Goal: Contribute content

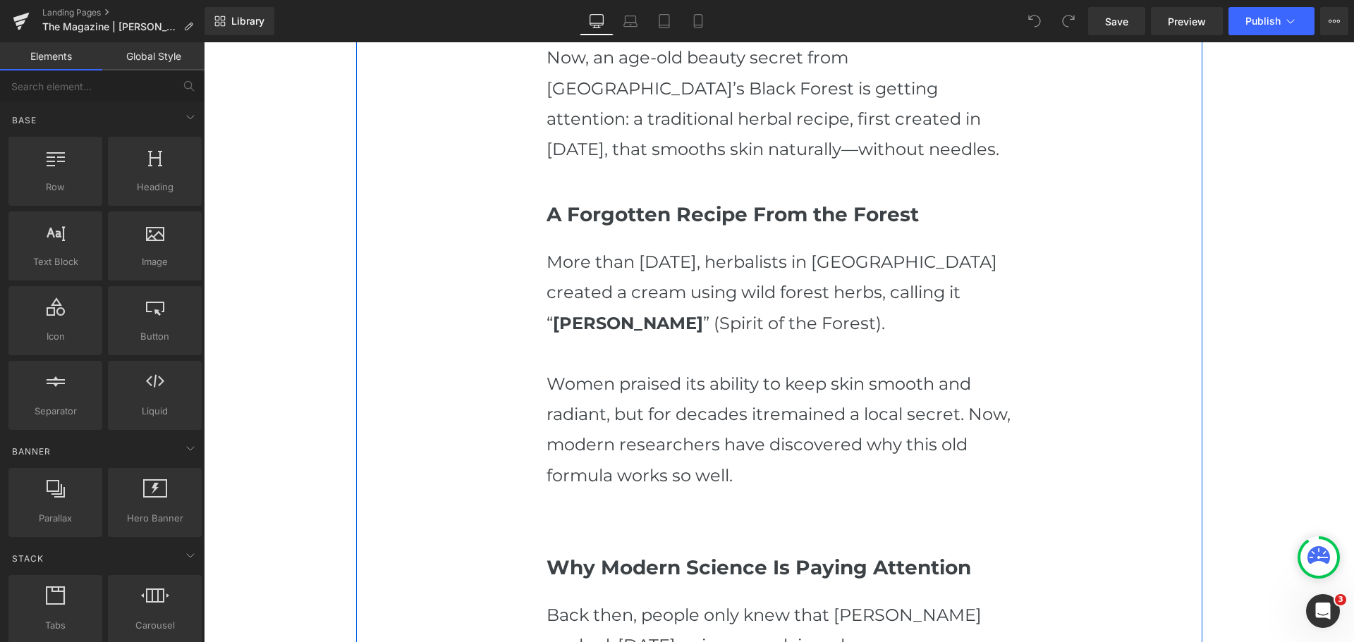
scroll to position [917, 0]
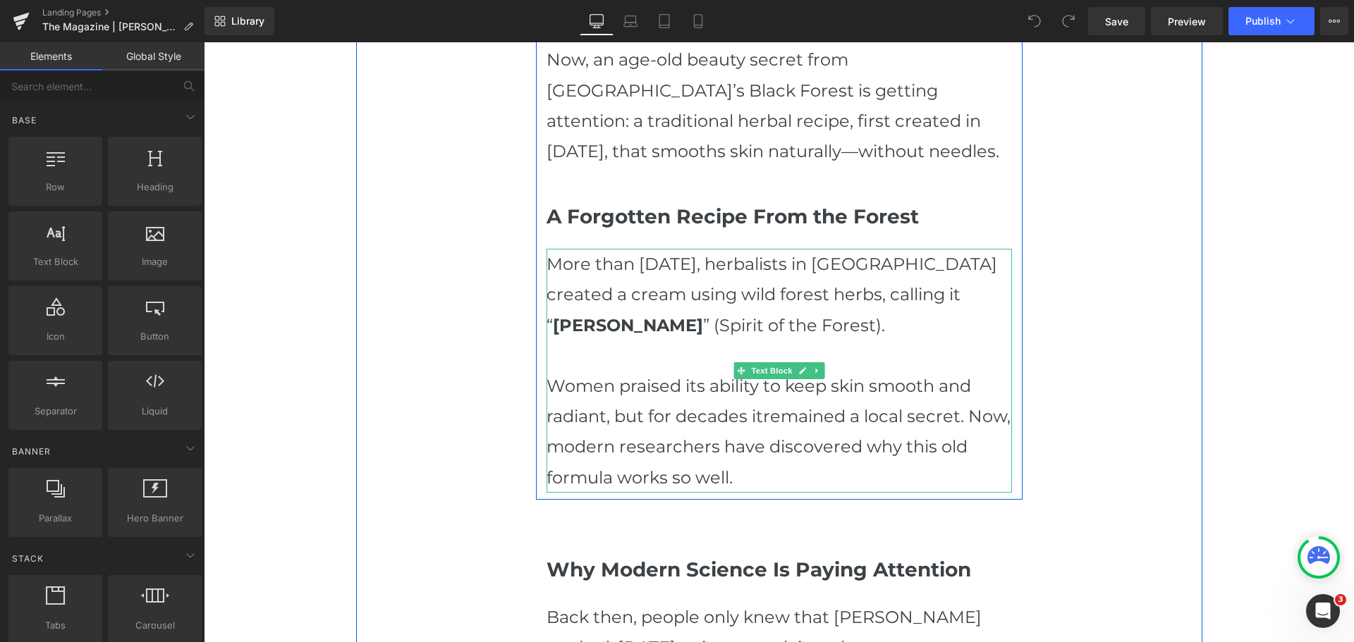
click at [790, 264] on p "More than [DATE], herbalists in [GEOGRAPHIC_DATA] created a cream using wild fo…" at bounding box center [778, 295] width 465 height 92
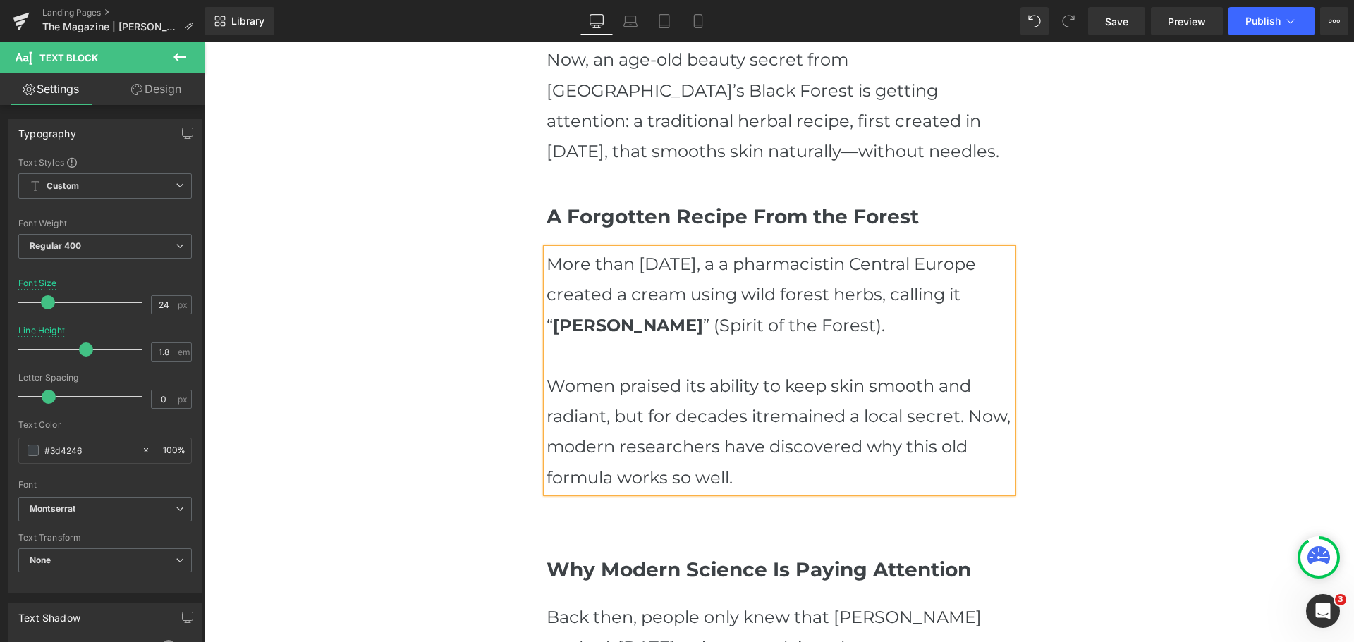
click at [773, 262] on p "More than [DATE], a a pharmacistin Central Europe created a cream using wild fo…" at bounding box center [778, 295] width 465 height 92
click at [862, 267] on p "More than [DATE], a pharmacistin Central Europe created a cream using wild fore…" at bounding box center [778, 295] width 465 height 92
click at [922, 262] on p "More than [DATE], a pharmacistin Central Europe created a cream using wild fore…" at bounding box center [778, 295] width 465 height 92
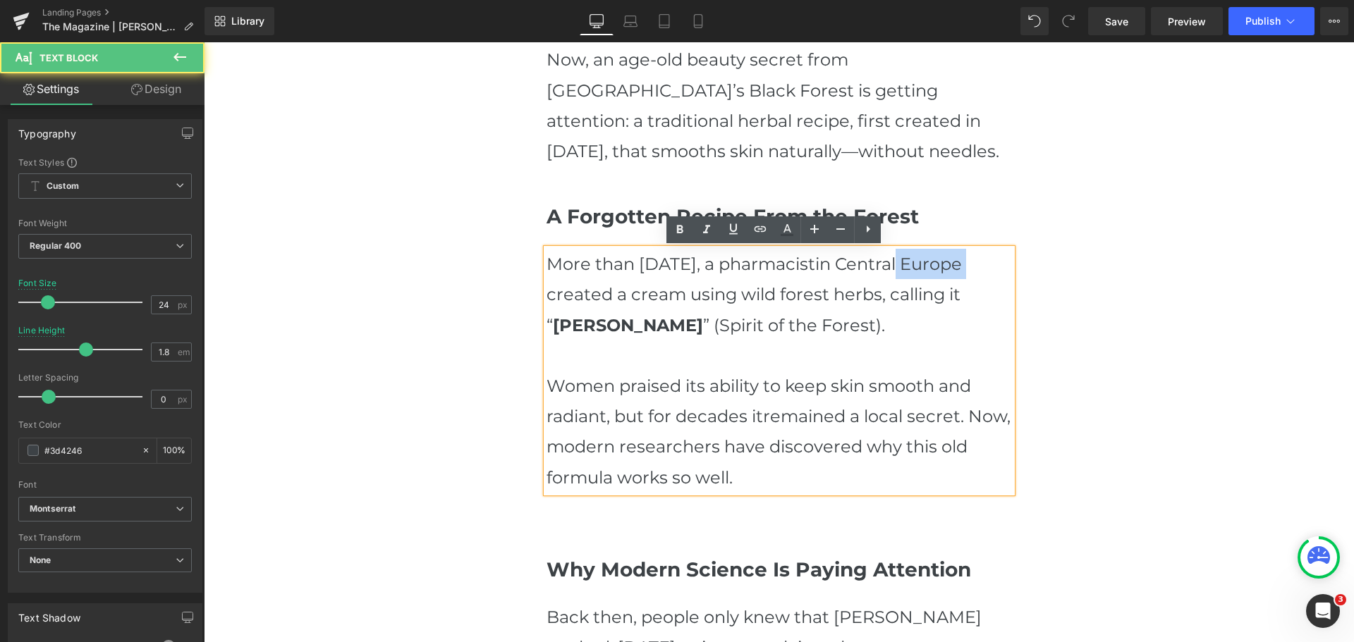
click at [922, 262] on p "More than [DATE], a pharmacistin Central Europe created a cream using wild fore…" at bounding box center [778, 295] width 465 height 92
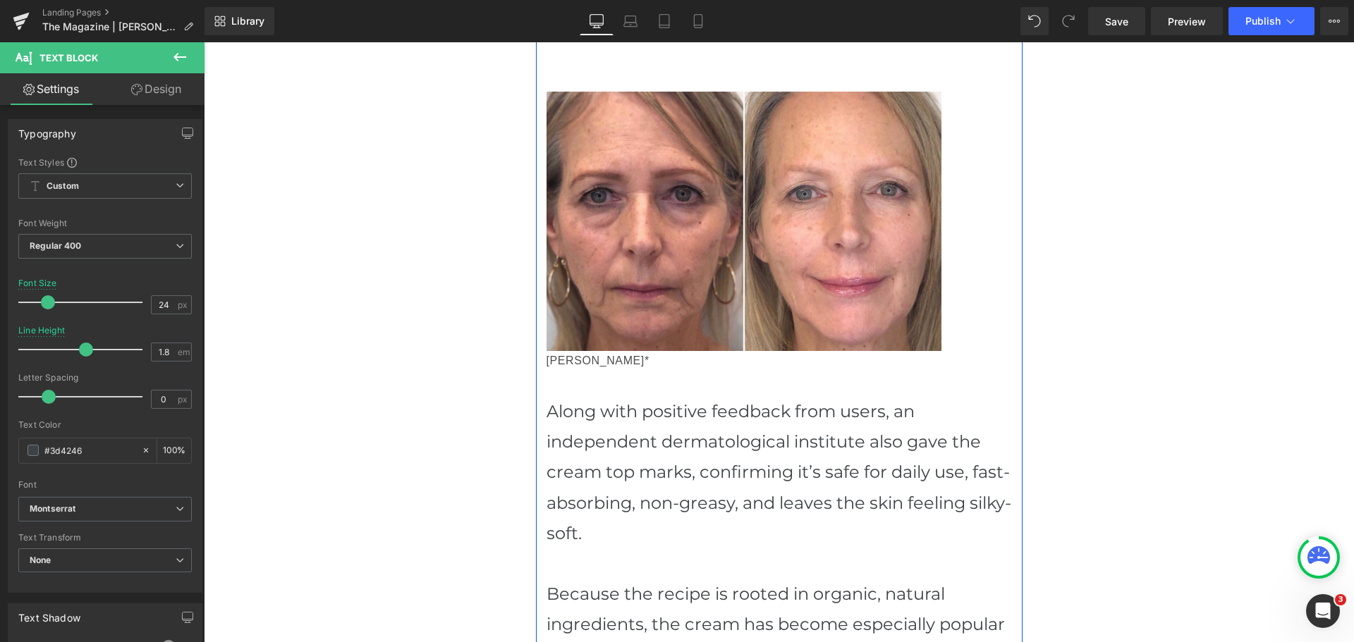
scroll to position [1904, 0]
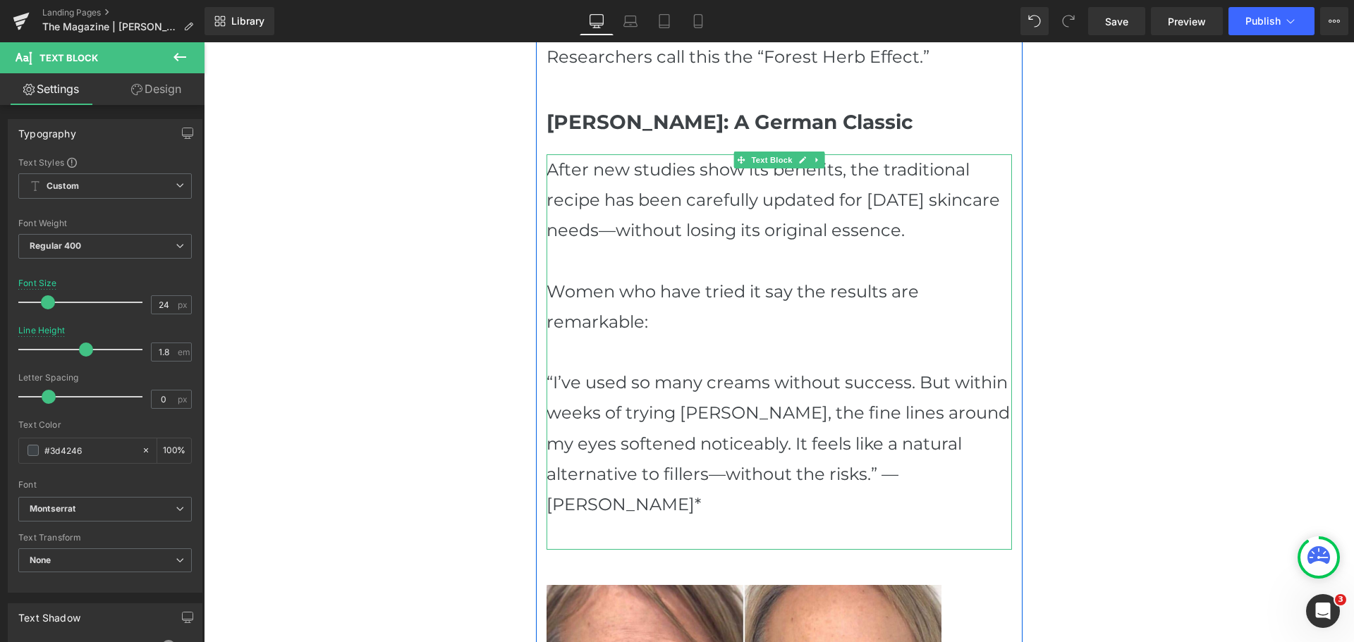
click at [793, 203] on p "After new studies show its benefits, the traditional recipe has been carefully …" at bounding box center [778, 200] width 465 height 92
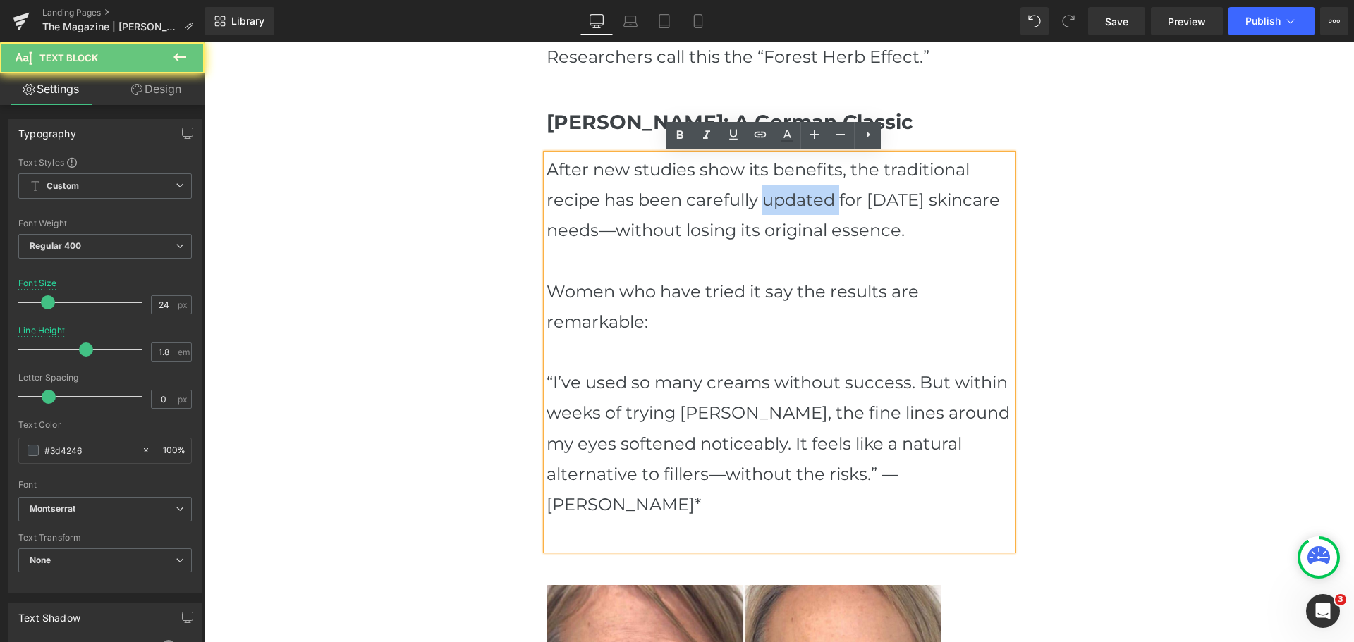
click at [793, 203] on p "After new studies show its benefits, the traditional recipe has been carefully …" at bounding box center [778, 200] width 465 height 92
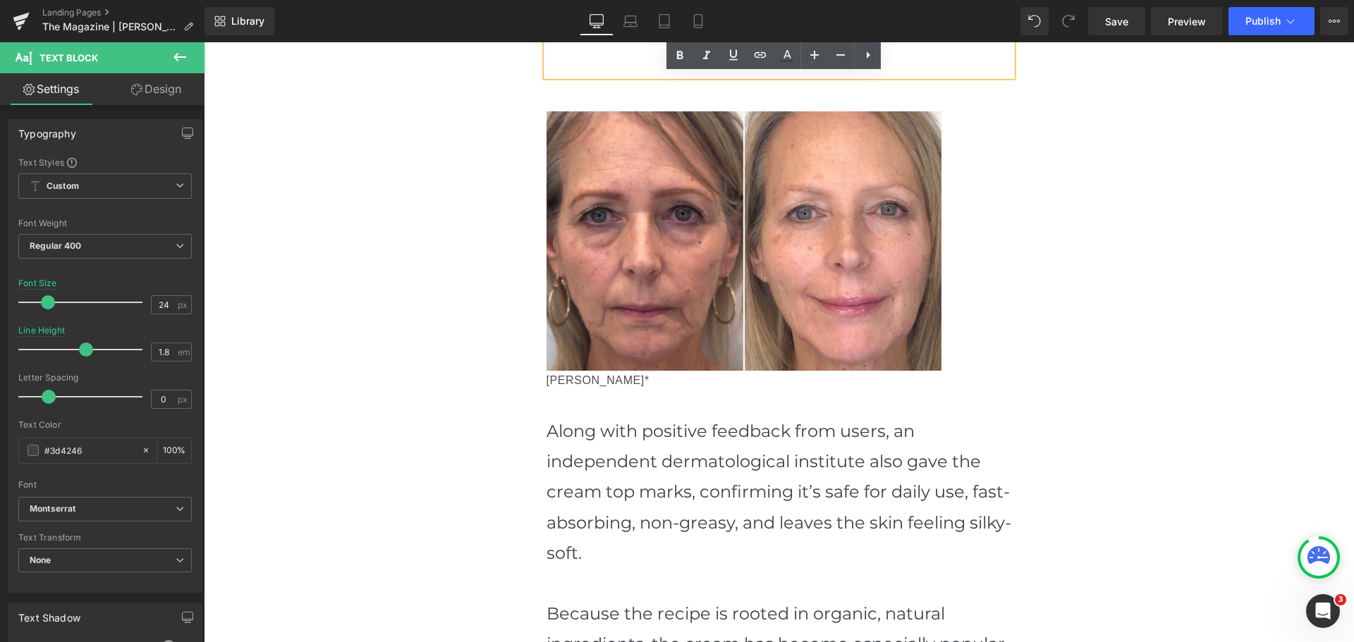
scroll to position [2609, 0]
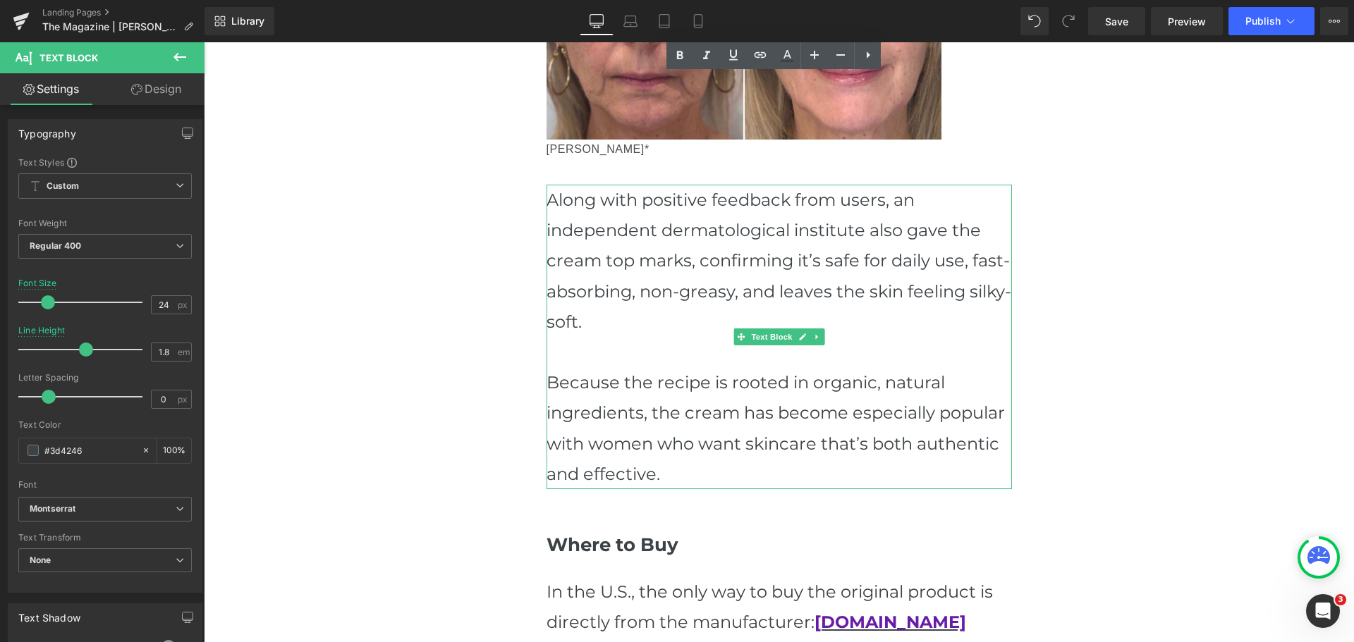
click at [760, 232] on p "Along with positive feedback from users, an independent dermatological institut…" at bounding box center [778, 261] width 465 height 152
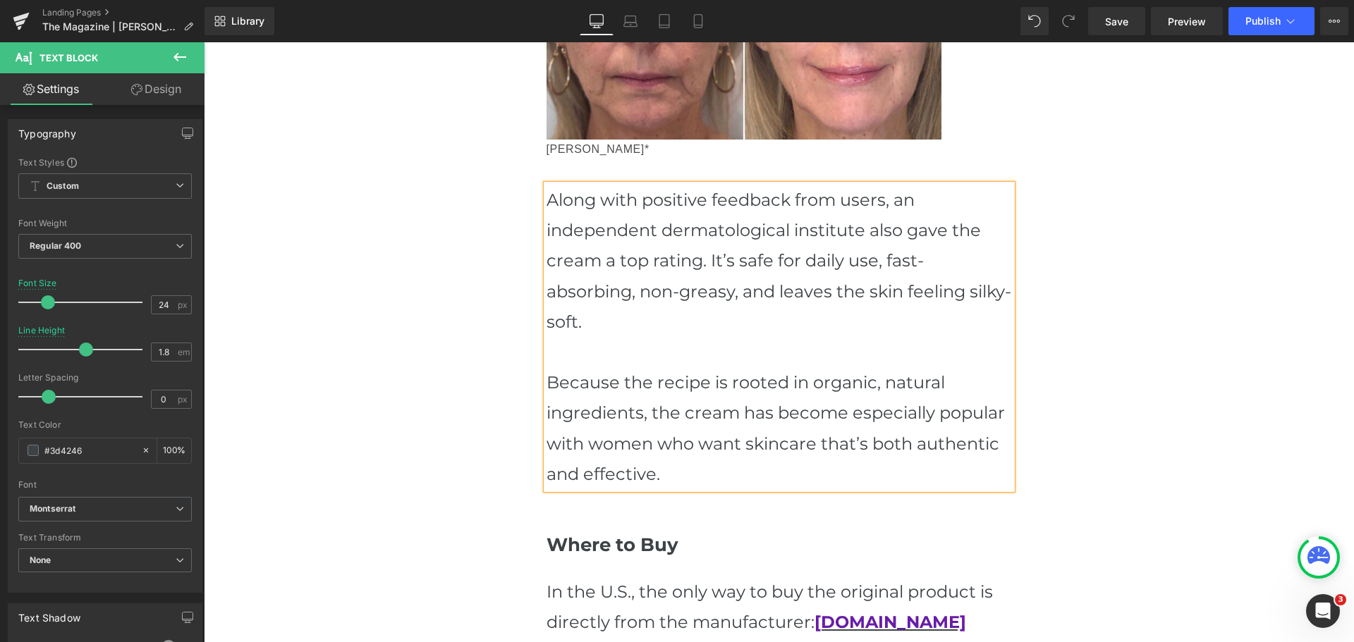
click at [760, 300] on p "Along with positive feedback from users, an independent dermatological institut…" at bounding box center [778, 261] width 465 height 152
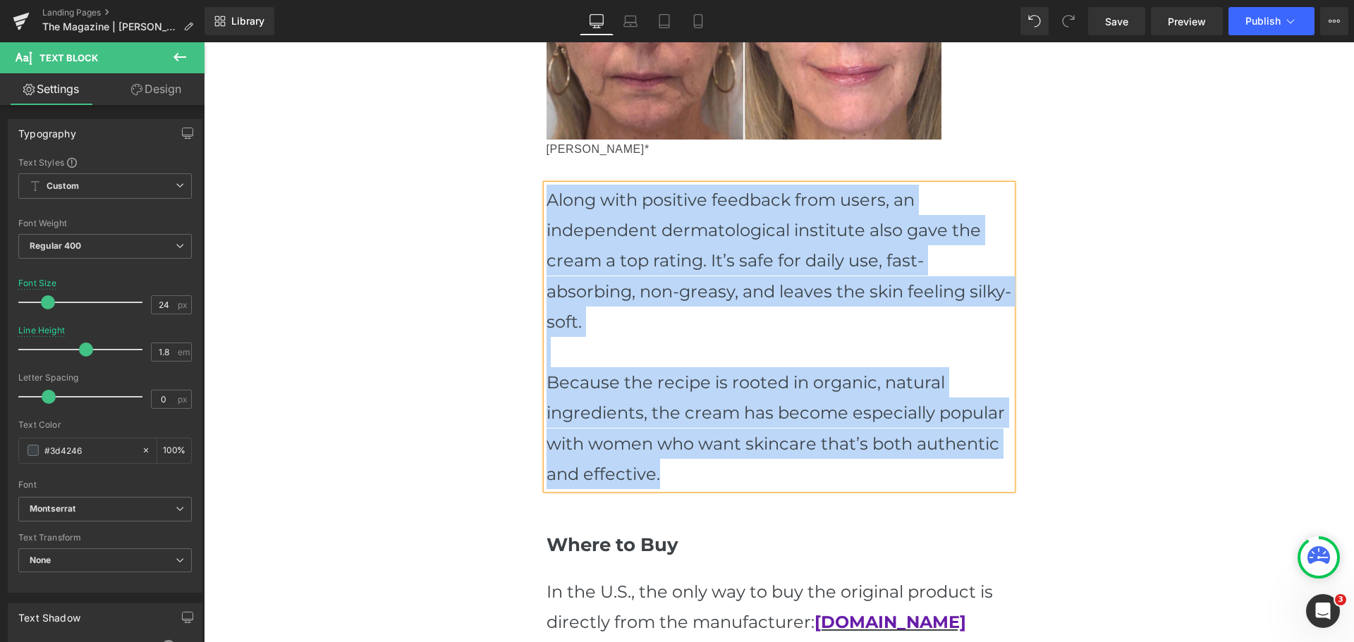
copy div "Along with positive feedback from users, an independent dermatological institut…"
click at [663, 398] on p "Because the recipe is rooted in organic, natural ingredients, the cream has bec…" at bounding box center [778, 428] width 465 height 122
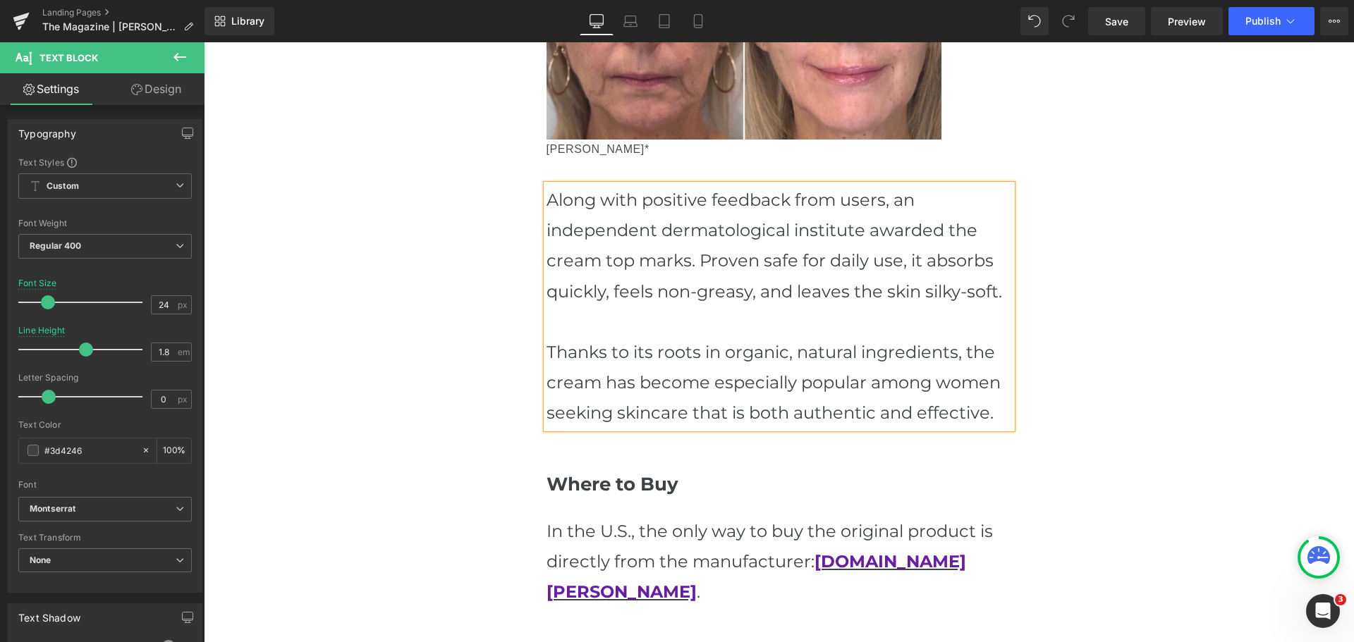
click at [716, 228] on p "Along with positive feedback from users, an independent dermatological institut…" at bounding box center [778, 246] width 465 height 122
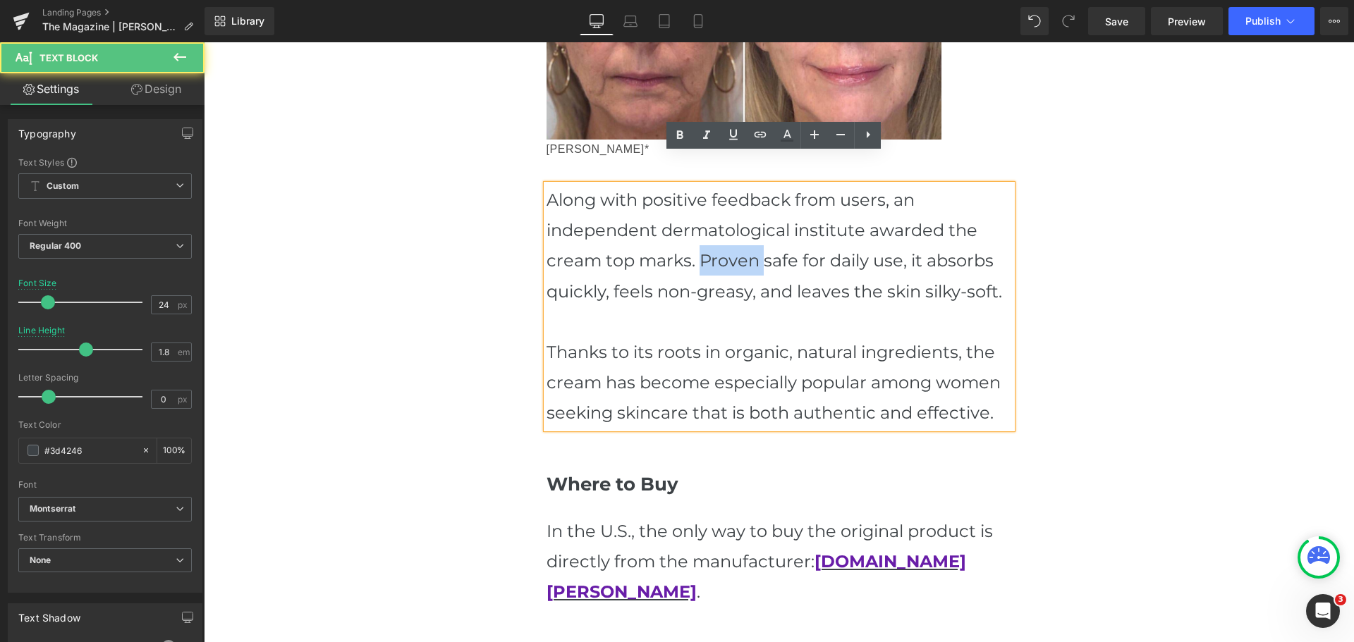
click at [716, 228] on p "Along with positive feedback from users, an independent dermatological institut…" at bounding box center [778, 246] width 465 height 122
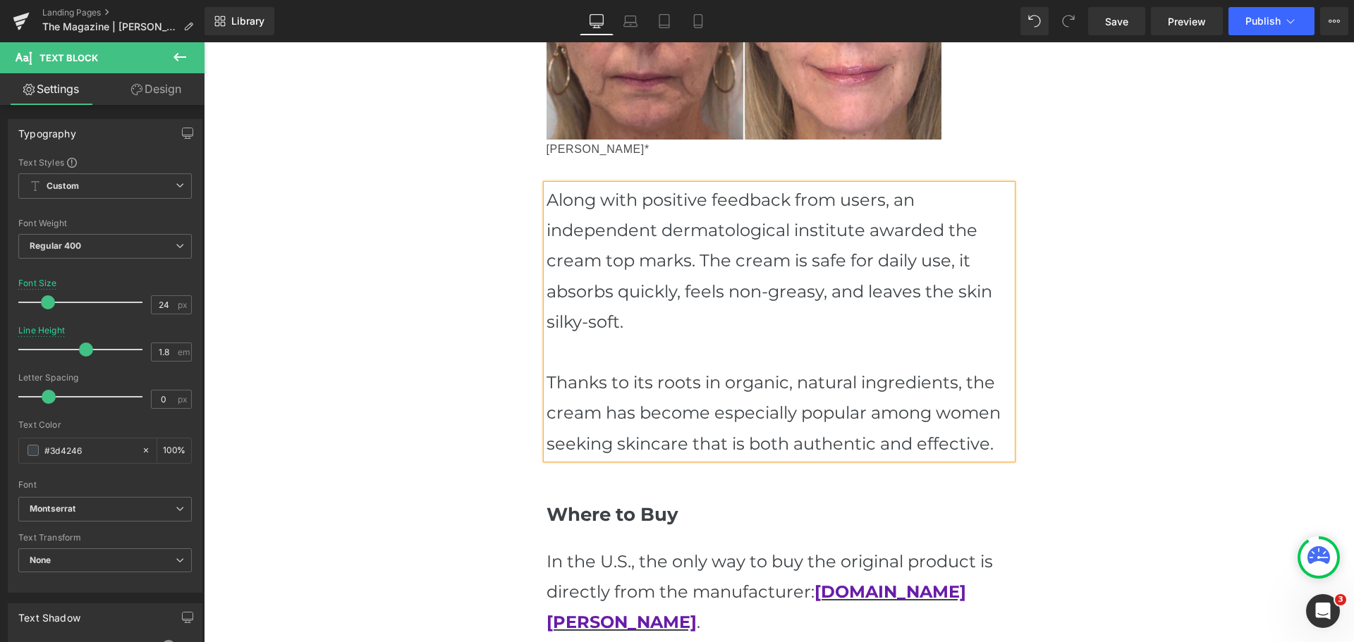
click at [649, 237] on p "Along with positive feedback from users, an independent dermatological institut…" at bounding box center [778, 261] width 465 height 152
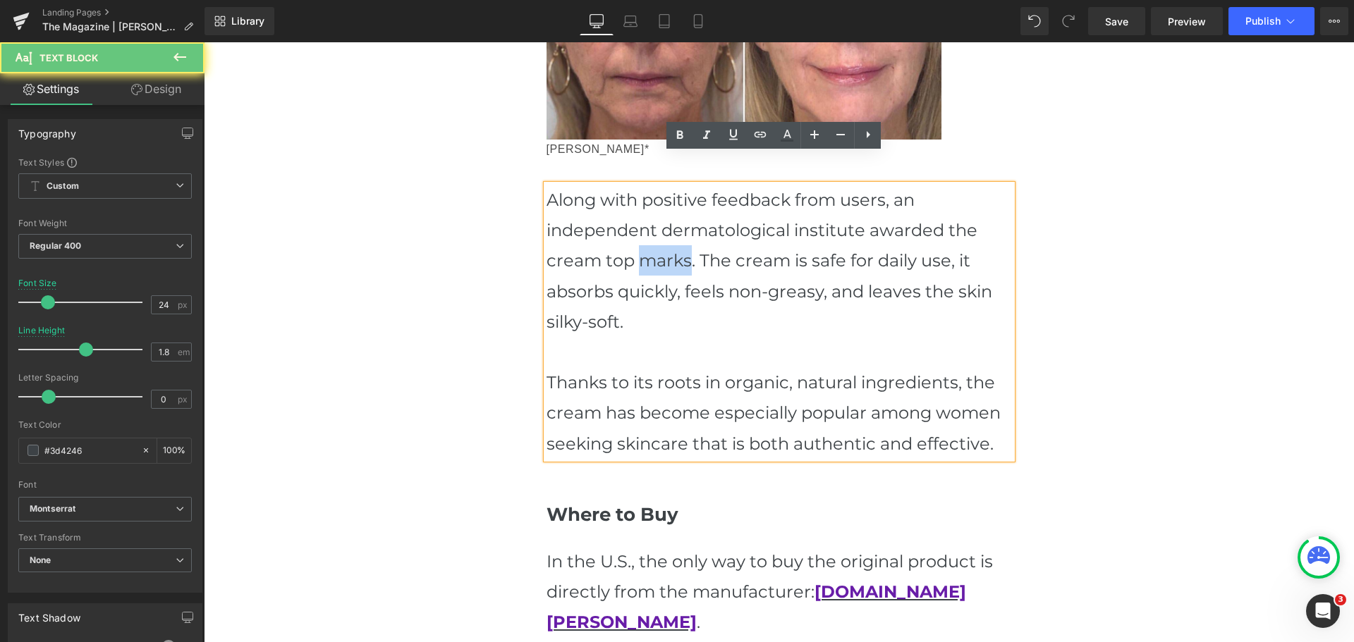
click at [649, 237] on p "Along with positive feedback from users, an independent dermatological institut…" at bounding box center [778, 261] width 465 height 152
click at [666, 228] on p "Along with positive feedback from users, an independent dermatological institut…" at bounding box center [778, 261] width 465 height 152
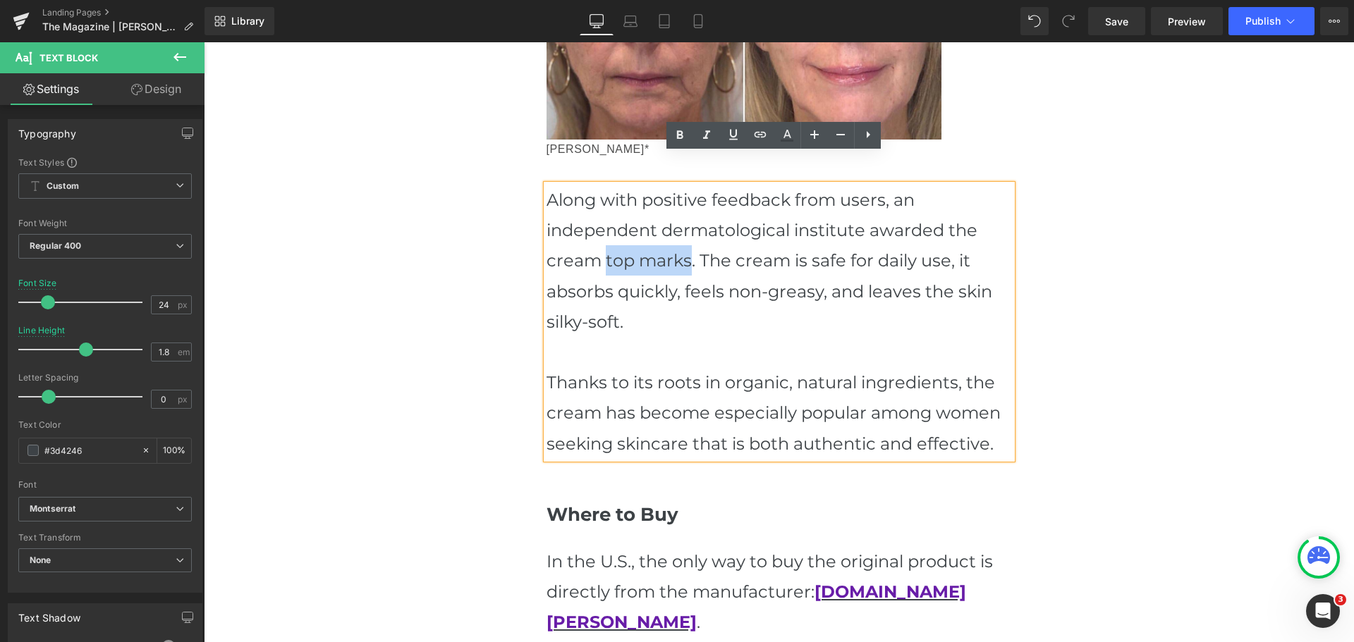
drag, startPoint x: 684, startPoint y: 235, endPoint x: 600, endPoint y: 231, distance: 84.0
click at [600, 231] on p "Along with positive feedback from users, an independent dermatological institut…" at bounding box center [778, 261] width 465 height 152
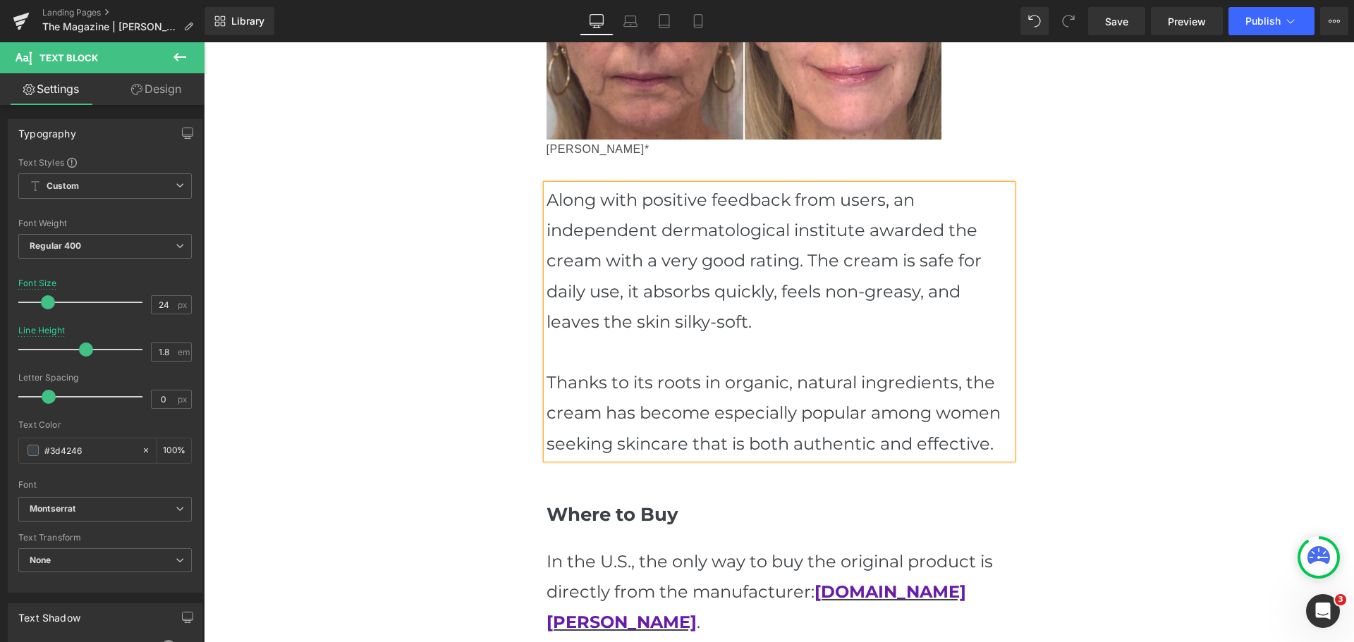
click at [910, 235] on p "Along with positive feedback from users, an independent dermatological institut…" at bounding box center [778, 261] width 465 height 152
click at [758, 227] on p "Along with positive feedback from users, an independent dermatological institut…" at bounding box center [778, 261] width 465 height 152
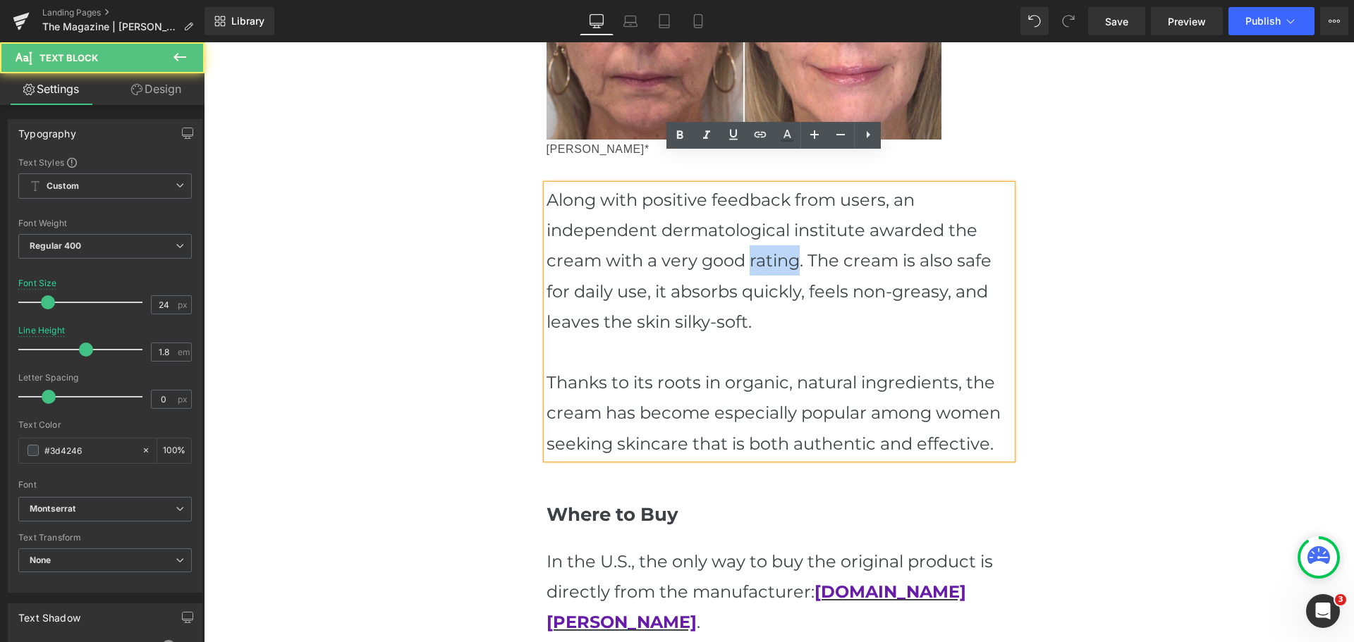
click at [758, 227] on p "Along with positive feedback from users, an independent dermatological institut…" at bounding box center [778, 261] width 465 height 152
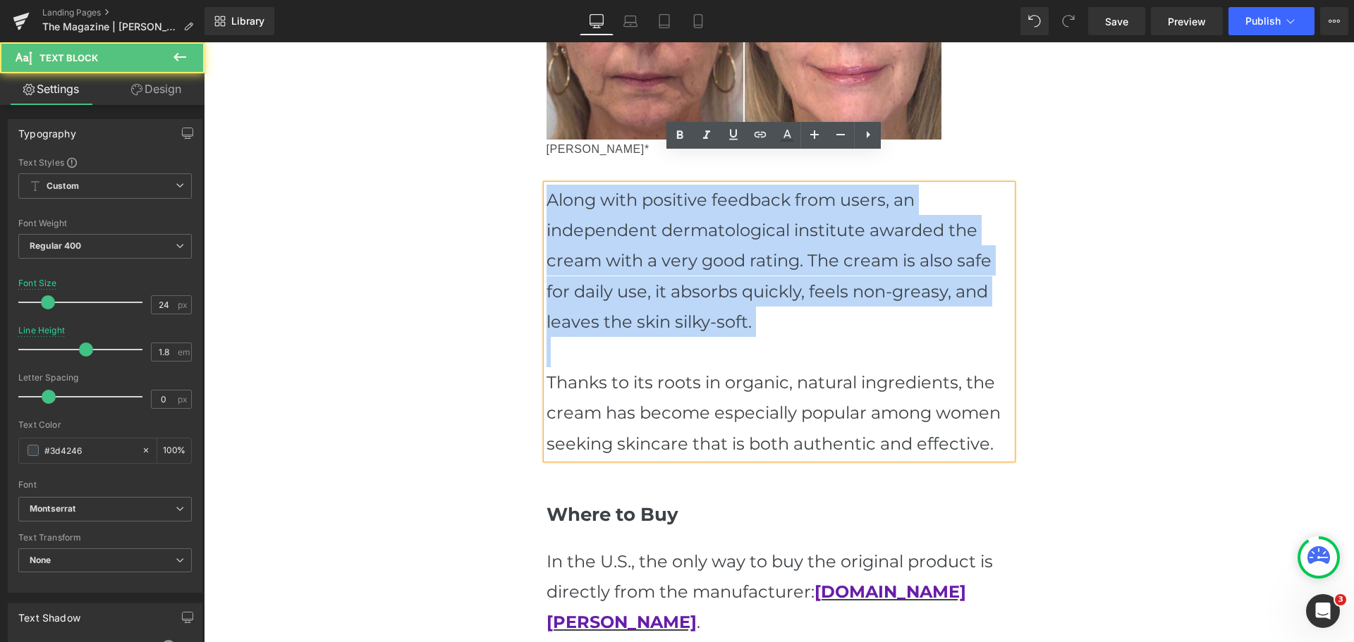
click at [758, 227] on p "Along with positive feedback from users, an independent dermatological institut…" at bounding box center [778, 261] width 465 height 152
copy p "Along with positive feedback from users, an independent dermatological institut…"
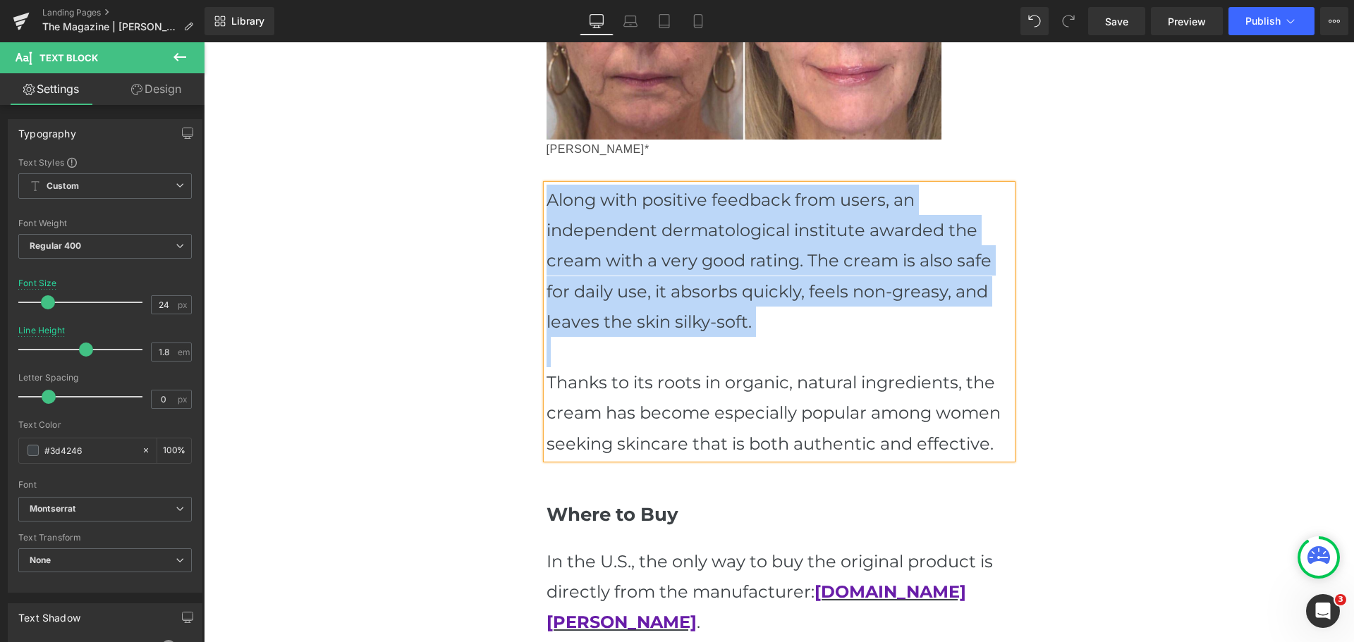
click at [747, 288] on p "Along with positive feedback from users, an independent dermatological institut…" at bounding box center [778, 261] width 465 height 152
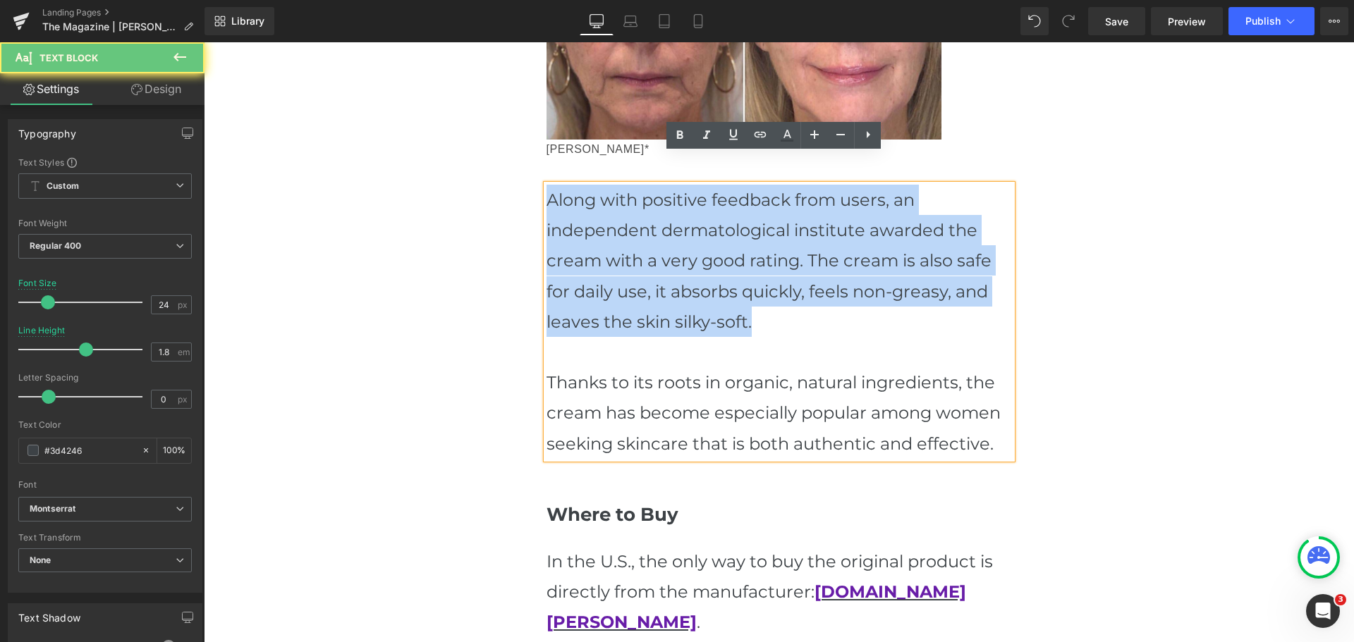
drag, startPoint x: 766, startPoint y: 295, endPoint x: 416, endPoint y: 136, distance: 384.3
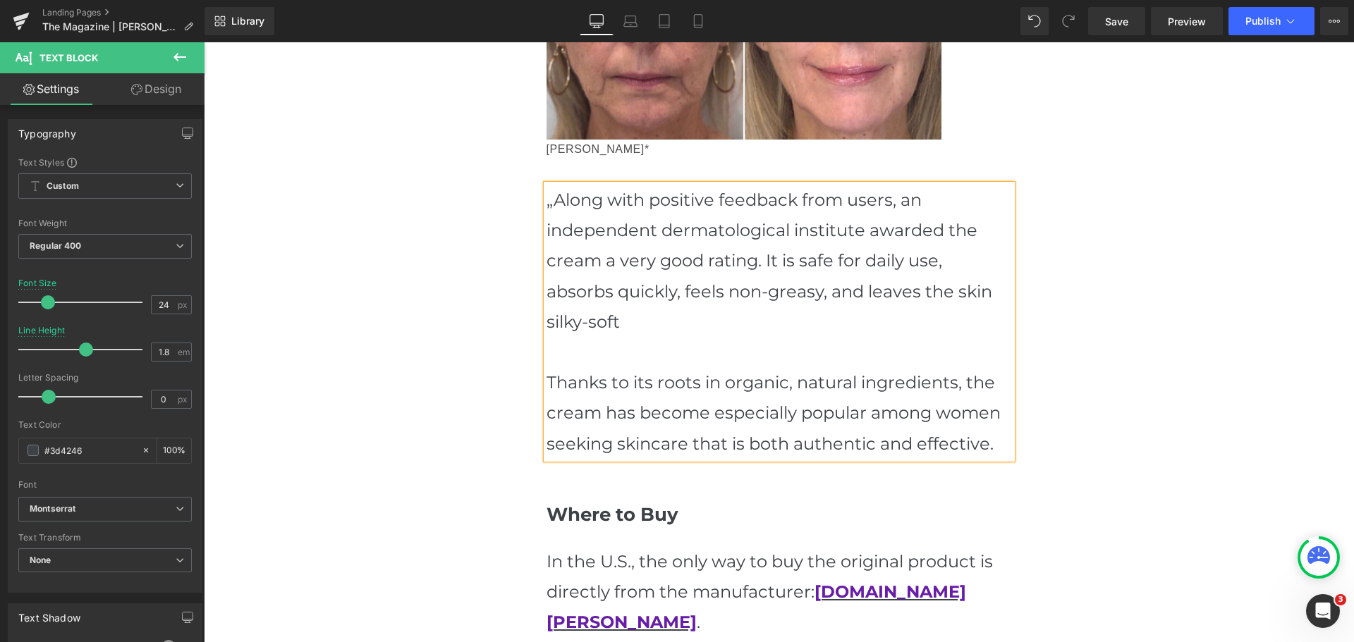
click at [546, 185] on p "„Along with positive feedback from users, an independent dermatological institu…" at bounding box center [778, 261] width 465 height 152
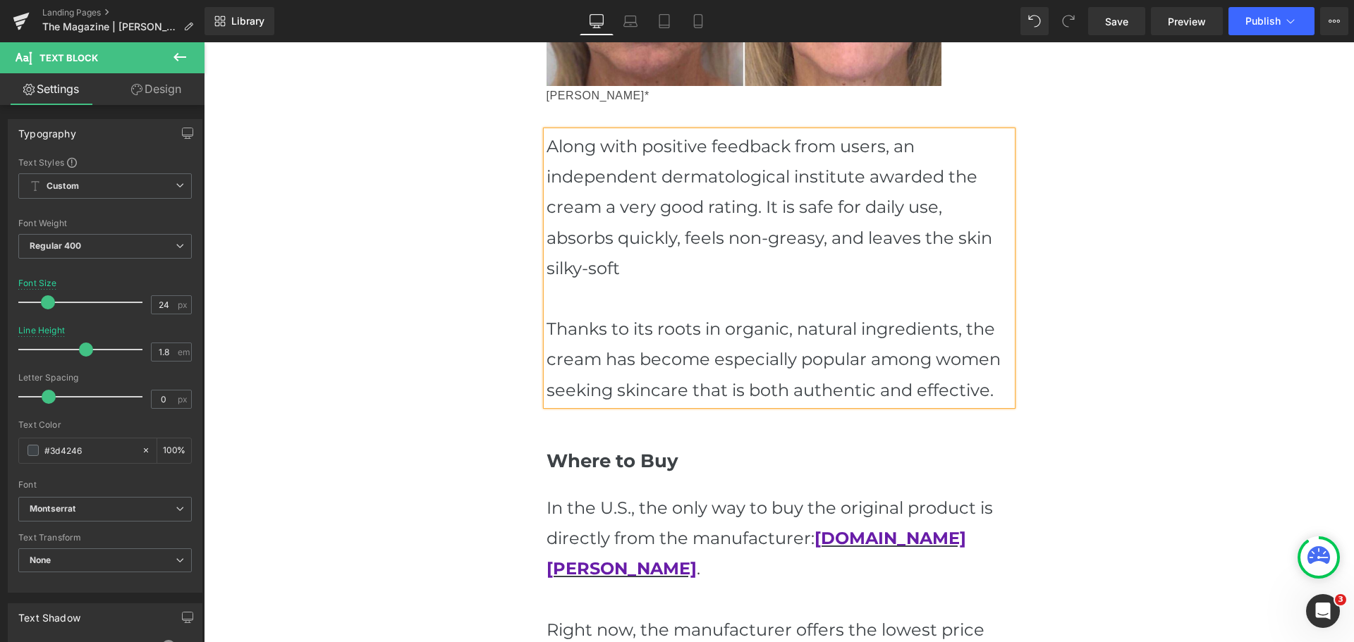
scroll to position [2750, 0]
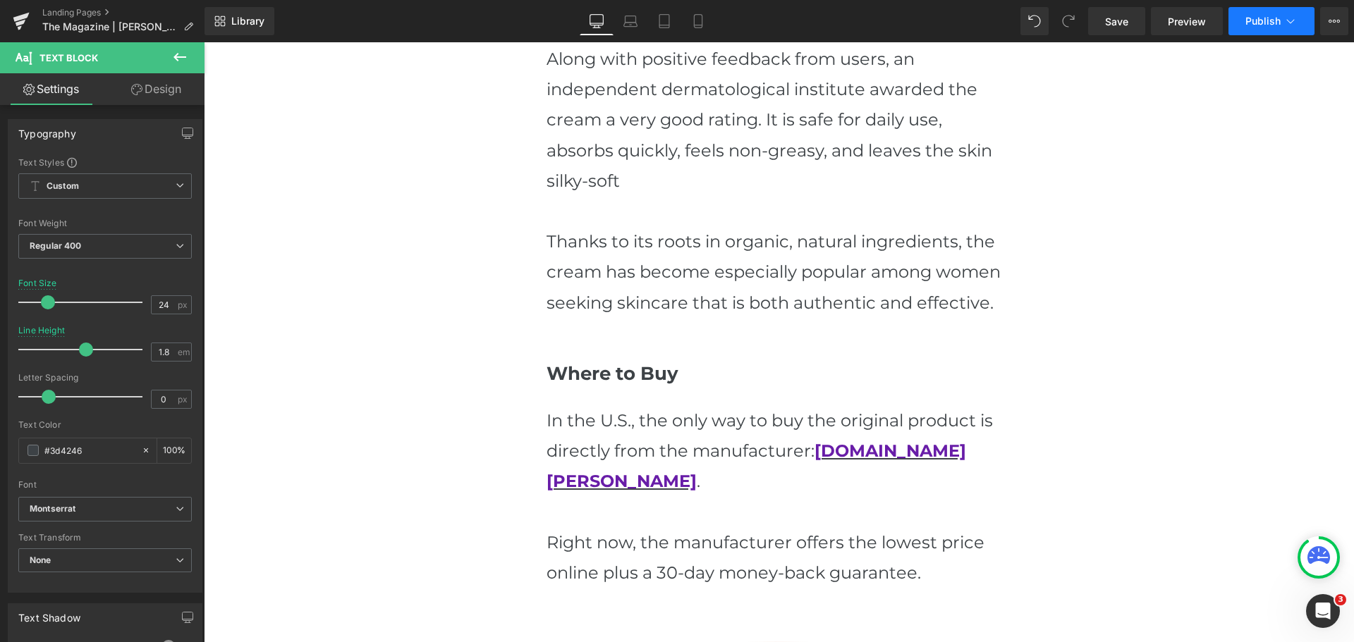
click at [1268, 24] on span "Publish" at bounding box center [1262, 21] width 35 height 11
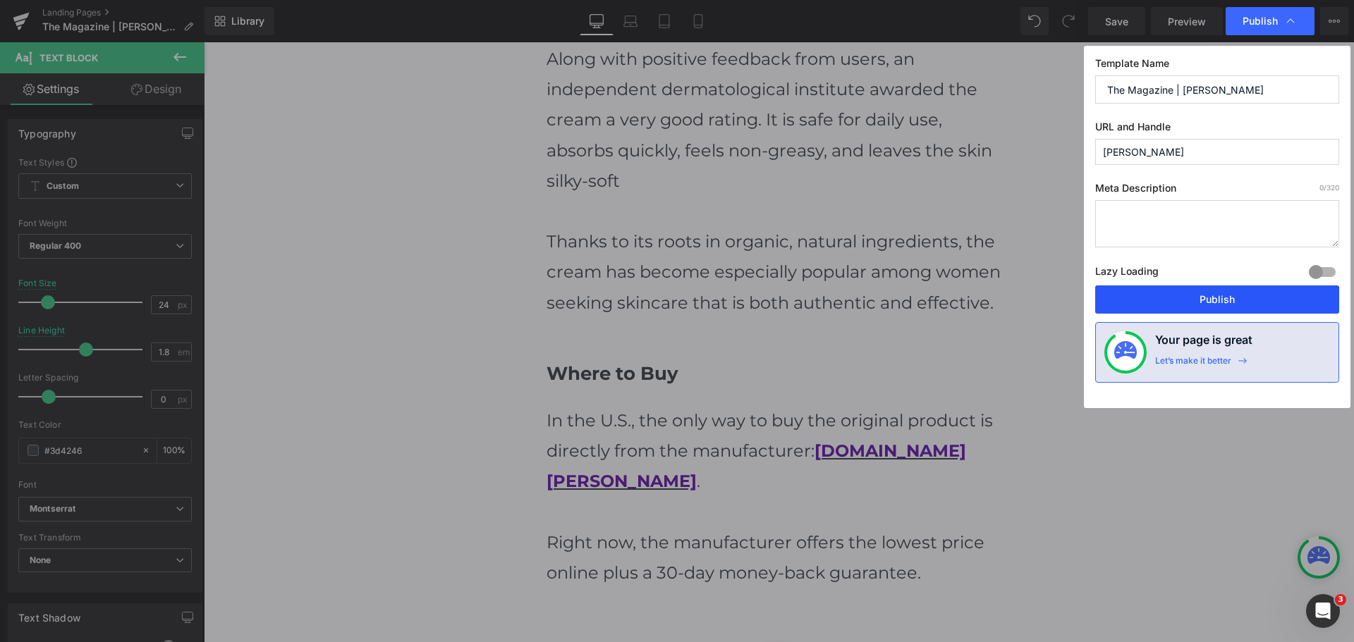
click at [1206, 300] on button "Publish" at bounding box center [1217, 300] width 244 height 28
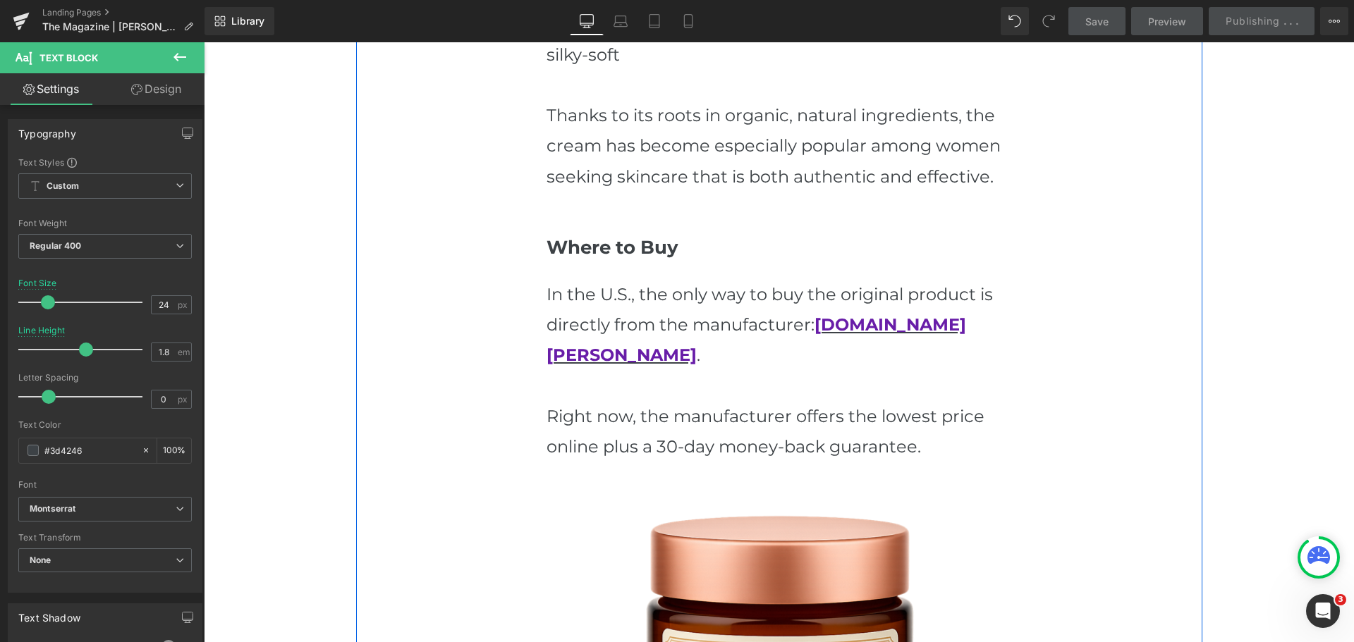
scroll to position [3032, 0]
